Goal: Task Accomplishment & Management: Manage account settings

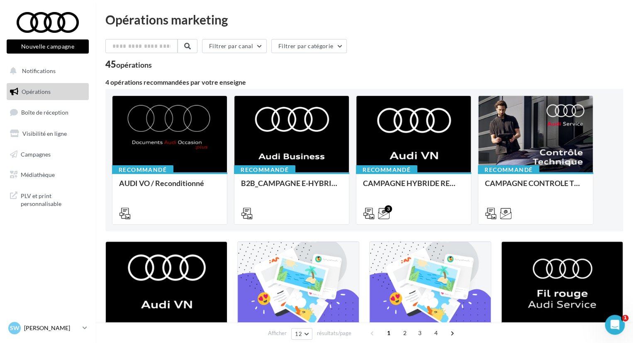
click at [59, 320] on link "SW [PERSON_NAME] audi-vibe-92500" at bounding box center [48, 328] width 82 height 16
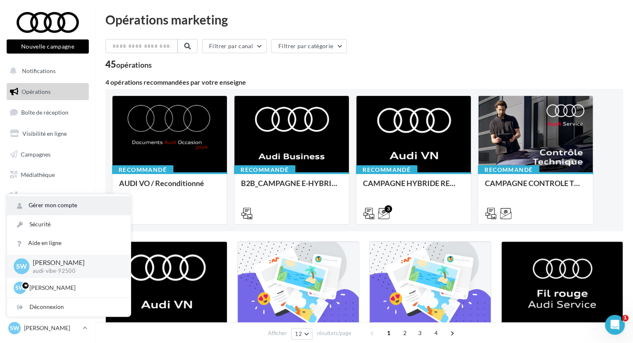
click at [76, 203] on link "Gérer mon compte" at bounding box center [69, 205] width 124 height 19
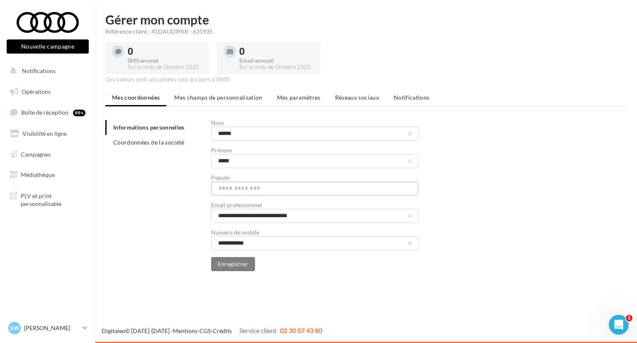
click at [267, 190] on input "text" at bounding box center [314, 188] width 207 height 14
type input "**********"
click at [241, 262] on button "Enregistrer" at bounding box center [233, 264] width 44 height 14
click at [49, 327] on p "[PERSON_NAME]" at bounding box center [51, 328] width 55 height 8
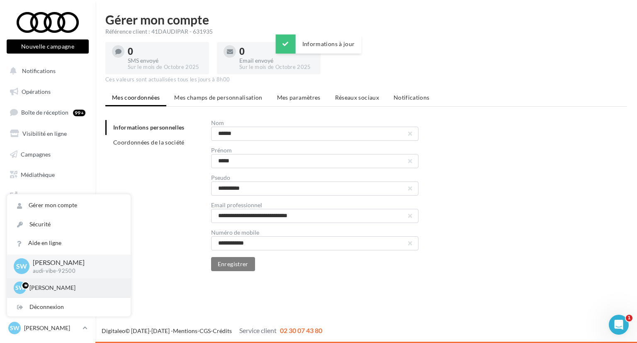
click at [68, 284] on p "[PERSON_NAME]" at bounding box center [74, 287] width 91 height 8
